Goal: Task Accomplishment & Management: Manage account settings

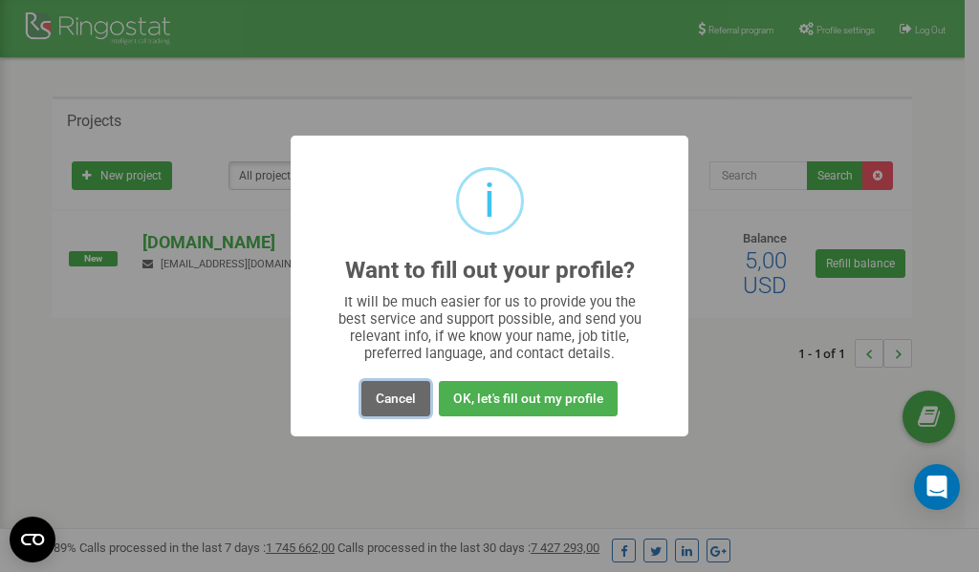
click at [404, 401] on button "Cancel" at bounding box center [395, 398] width 69 height 35
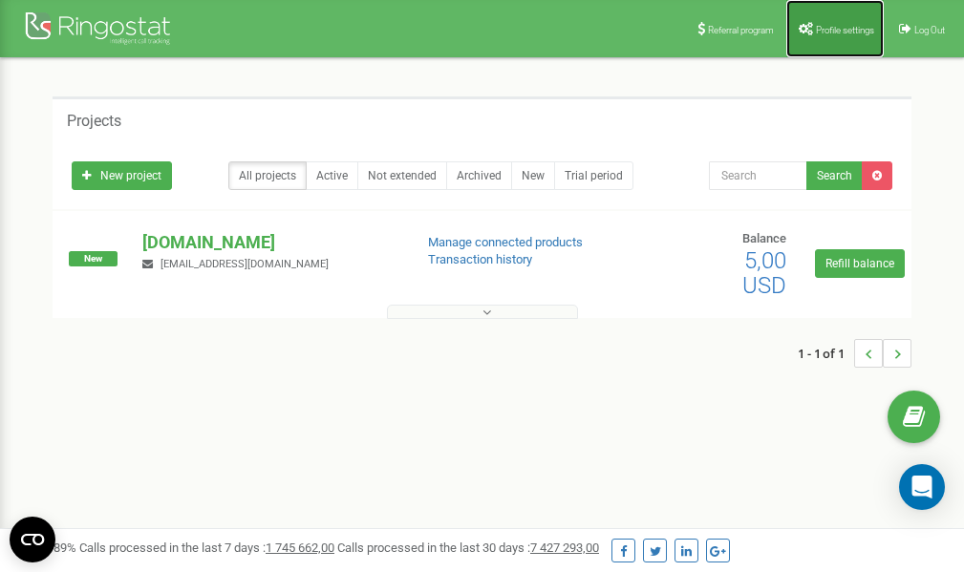
click at [837, 31] on span "Profile settings" at bounding box center [845, 30] width 58 height 11
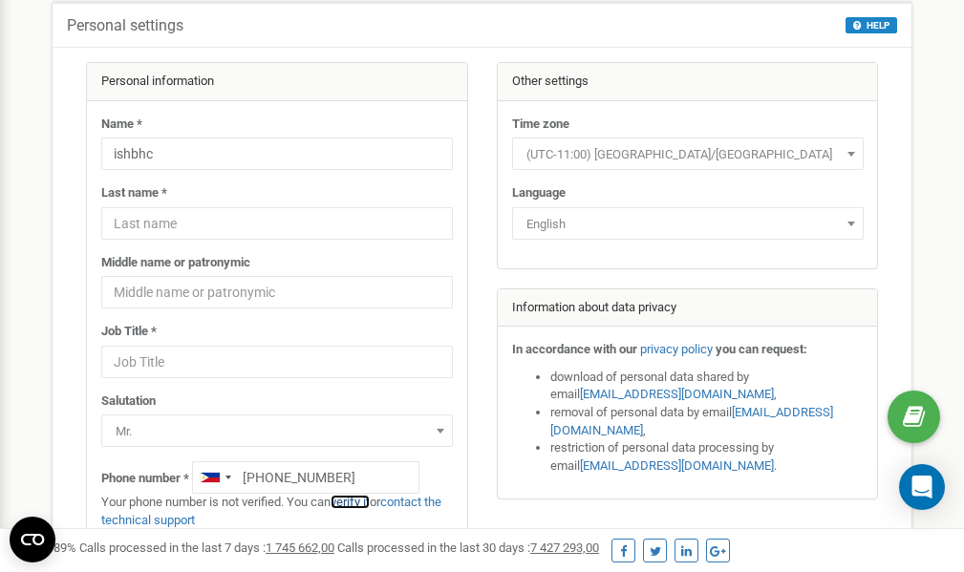
click at [353, 504] on link "verify it" at bounding box center [350, 502] width 39 height 14
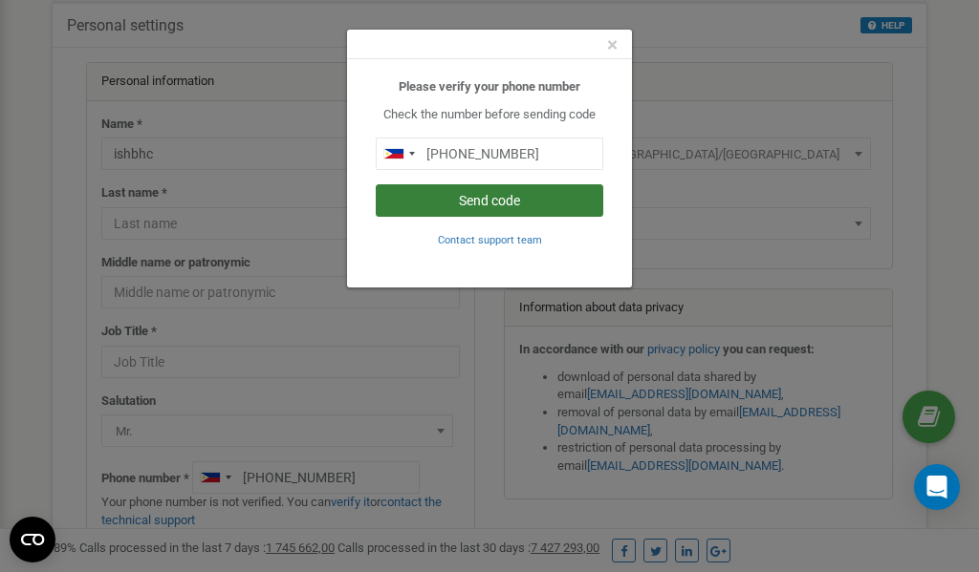
click at [470, 203] on button "Send code" at bounding box center [489, 200] width 227 height 32
